Goal: Information Seeking & Learning: Learn about a topic

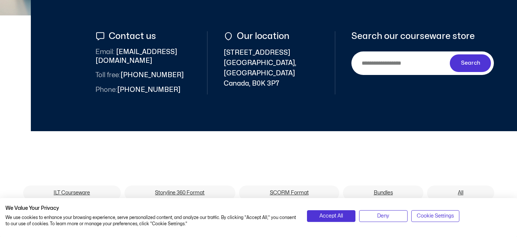
scroll to position [349, 0]
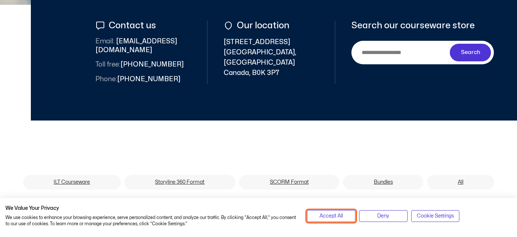
click at [338, 218] on span "Accept All" at bounding box center [330, 216] width 23 height 8
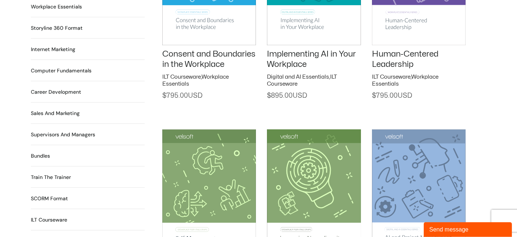
scroll to position [697, 0]
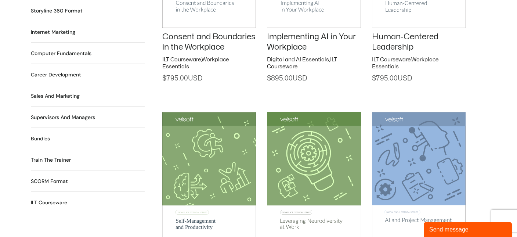
click at [47, 156] on h2 "Train the Trainer 29 Products" at bounding box center [51, 160] width 40 height 8
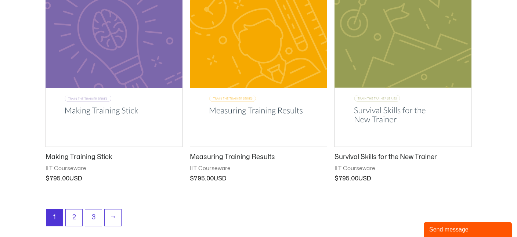
scroll to position [1007, 0]
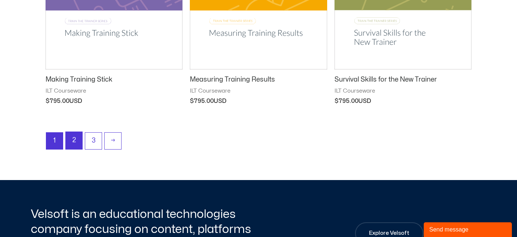
click at [79, 141] on link "2" at bounding box center [74, 140] width 17 height 17
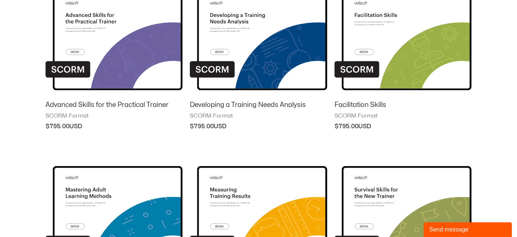
scroll to position [465, 0]
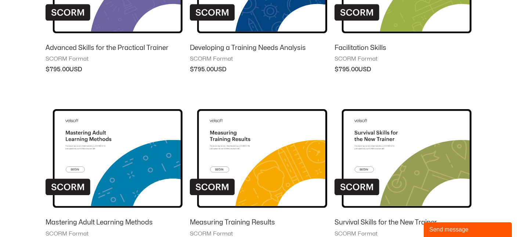
click at [146, 160] on img at bounding box center [113, 152] width 137 height 119
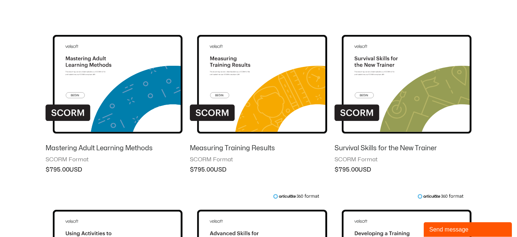
scroll to position [581, 0]
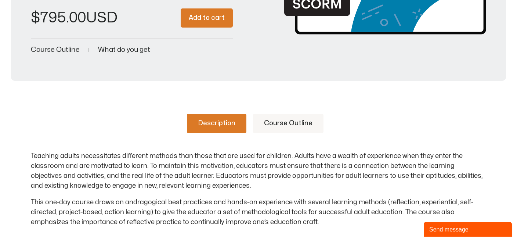
scroll to position [271, 0]
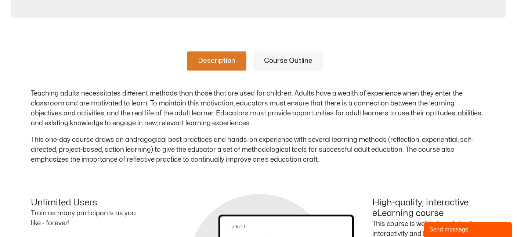
click at [303, 65] on link "Course Outline" at bounding box center [288, 60] width 70 height 19
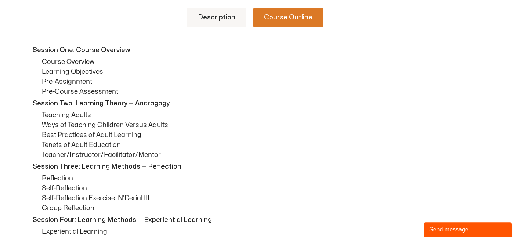
scroll to position [194, 0]
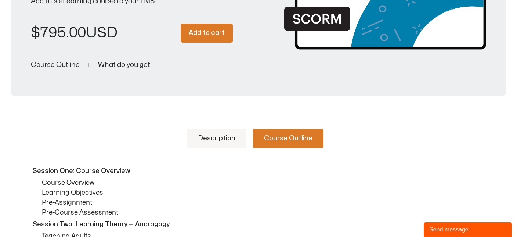
click at [225, 140] on link "Description" at bounding box center [216, 138] width 59 height 19
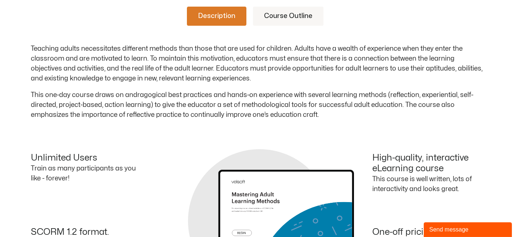
scroll to position [271, 0]
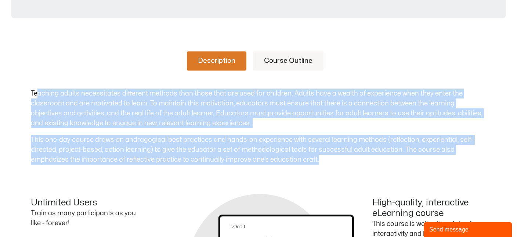
drag, startPoint x: 339, startPoint y: 157, endPoint x: 38, endPoint y: 81, distance: 310.7
click at [38, 81] on div "Description Course Outline Teaching adults necessitates different methods than …" at bounding box center [258, 107] width 455 height 113
click at [165, 131] on div "Teaching adults necessitates different methods than those that are used for chi…" at bounding box center [258, 126] width 455 height 76
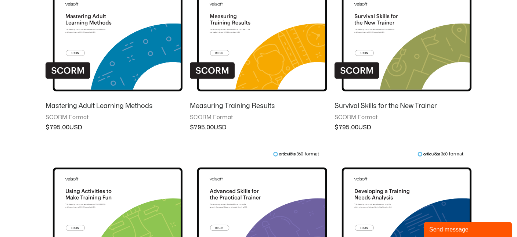
scroll to position [542, 0]
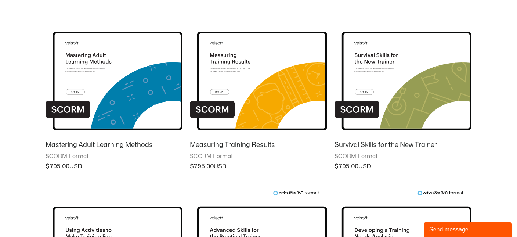
click at [226, 103] on img at bounding box center [258, 74] width 137 height 119
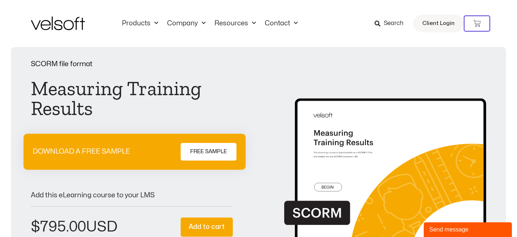
click at [219, 142] on div "DOWNLOAD A FREE SAMPLE FREE SAMPLE" at bounding box center [134, 152] width 222 height 36
click at [213, 153] on span "FREE SAMPLE" at bounding box center [208, 151] width 37 height 9
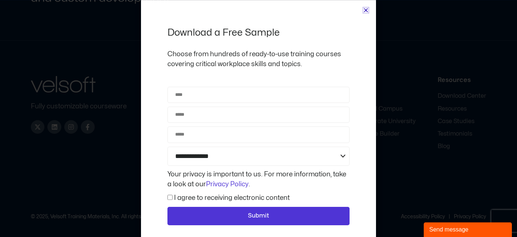
scroll to position [679, 0]
click at [367, 12] on icon "Close" at bounding box center [366, 10] width 6 height 6
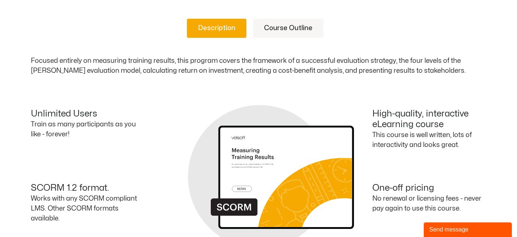
scroll to position [187, 0]
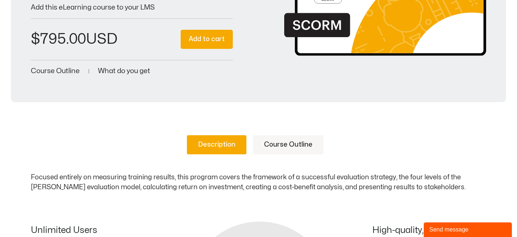
click at [265, 142] on link "Course Outline" at bounding box center [288, 144] width 70 height 19
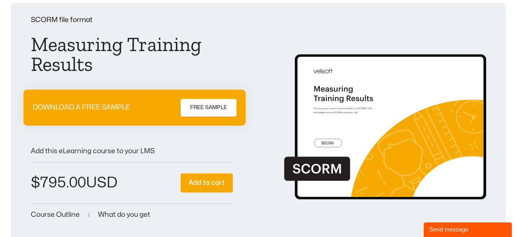
scroll to position [0, 0]
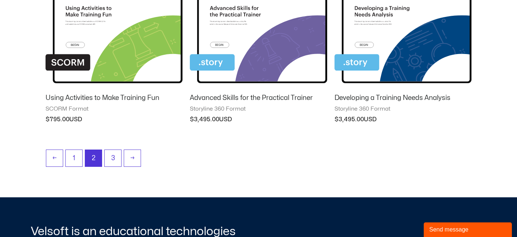
scroll to position [775, 0]
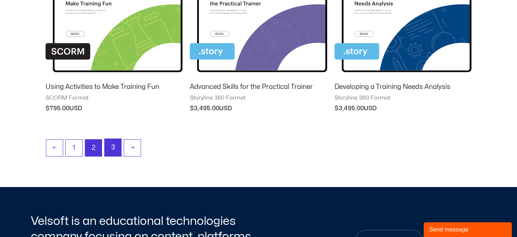
click at [112, 148] on link "3" at bounding box center [113, 147] width 17 height 17
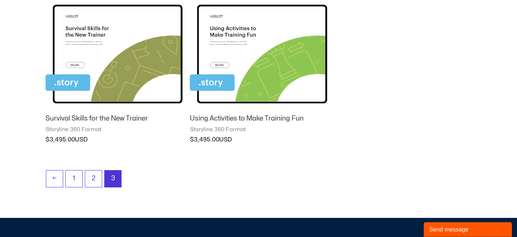
scroll to position [349, 0]
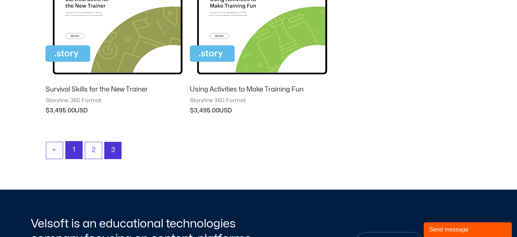
click at [79, 154] on link "1" at bounding box center [74, 149] width 17 height 17
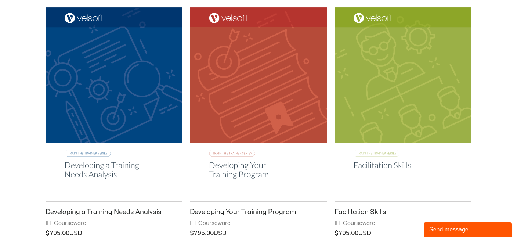
scroll to position [624, 0]
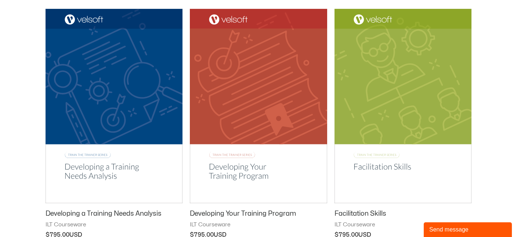
click at [114, 93] on img at bounding box center [113, 106] width 137 height 194
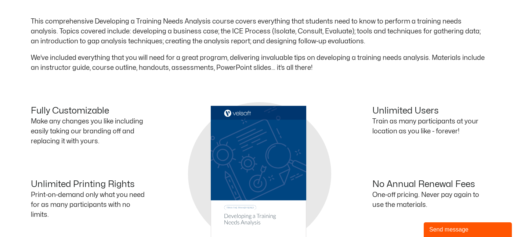
scroll to position [310, 0]
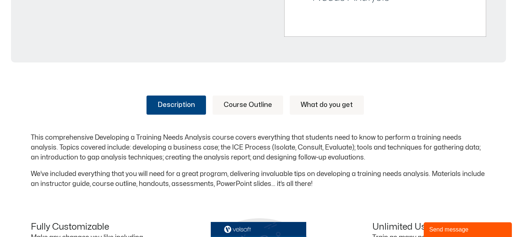
click at [257, 110] on link "Course Outline" at bounding box center [247, 104] width 70 height 19
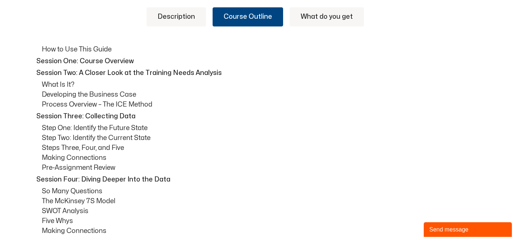
scroll to position [387, 0]
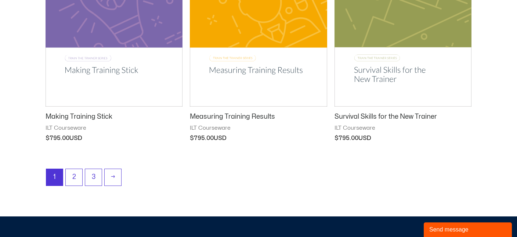
scroll to position [973, 0]
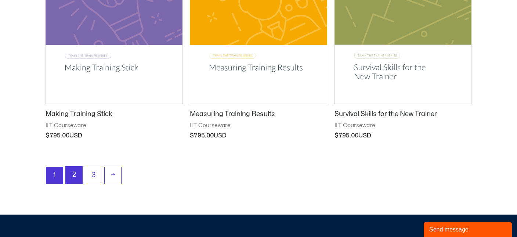
click at [72, 174] on link "2" at bounding box center [74, 174] width 17 height 17
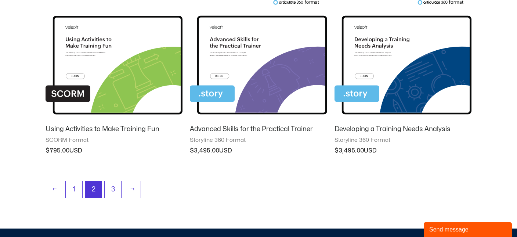
scroll to position [736, 0]
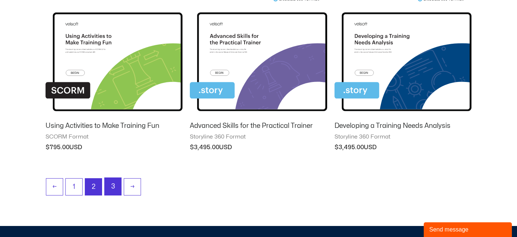
click at [117, 192] on link "3" at bounding box center [113, 186] width 17 height 17
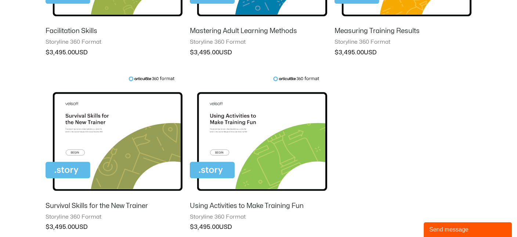
scroll to position [77, 0]
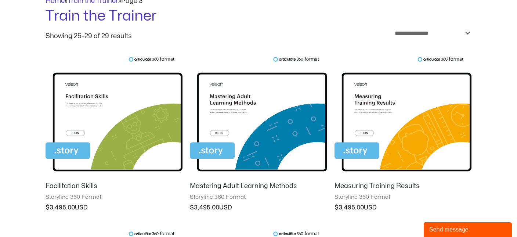
click at [139, 124] on img at bounding box center [113, 115] width 137 height 119
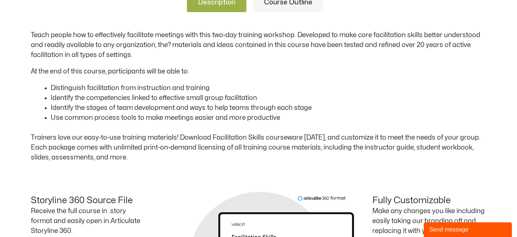
scroll to position [232, 0]
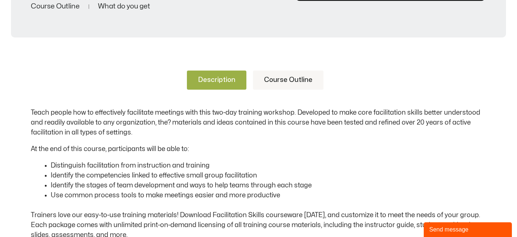
click at [294, 76] on link "Course Outline" at bounding box center [288, 79] width 70 height 19
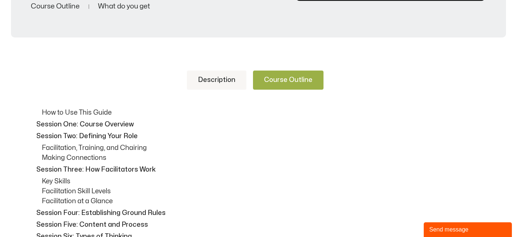
scroll to position [77, 0]
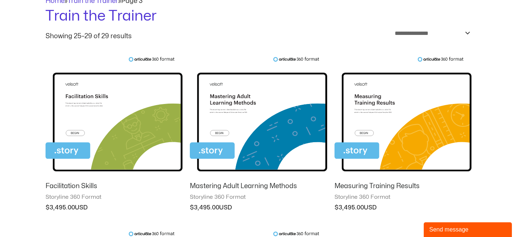
click at [353, 99] on img at bounding box center [402, 115] width 137 height 119
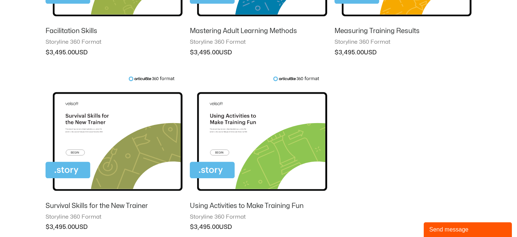
scroll to position [387, 0]
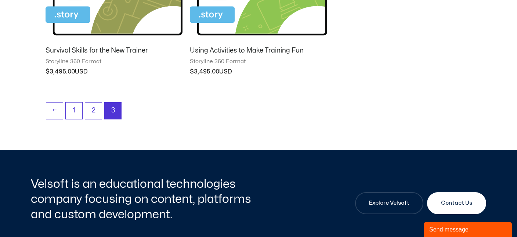
click at [100, 121] on ul "← 1 2 3" at bounding box center [258, 112] width 425 height 21
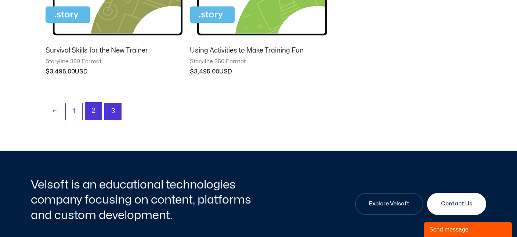
click at [98, 114] on link "2" at bounding box center [93, 110] width 17 height 17
